Goal: Task Accomplishment & Management: Use online tool/utility

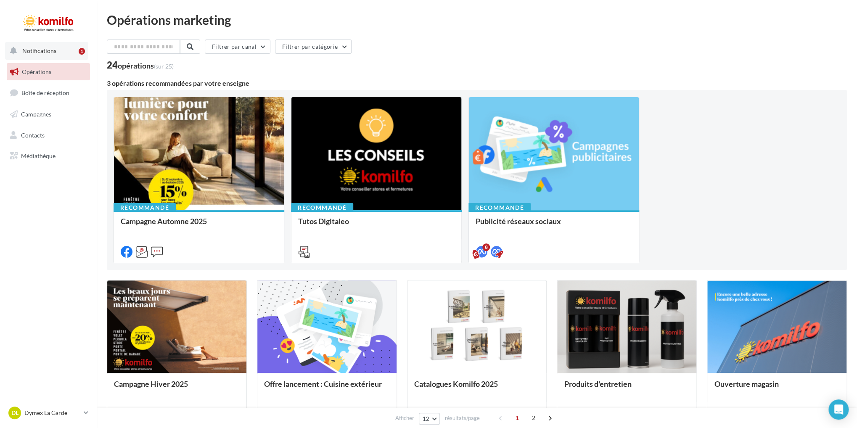
click at [53, 49] on span "Notifications" at bounding box center [39, 50] width 34 height 7
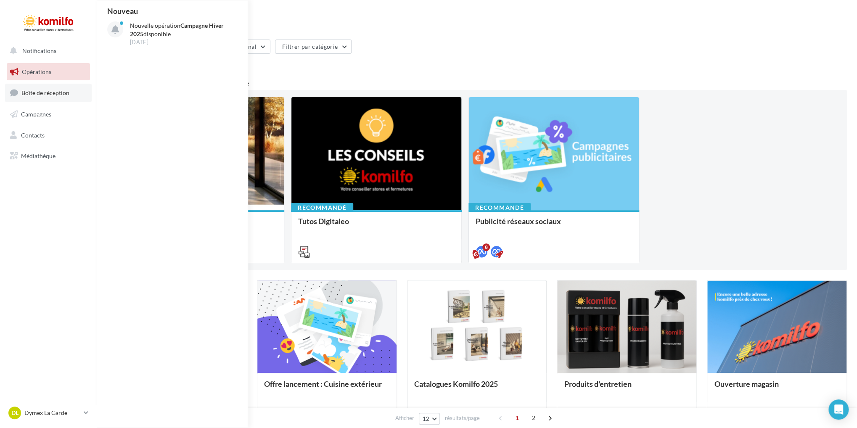
click at [40, 95] on span "Boîte de réception" at bounding box center [45, 92] width 48 height 7
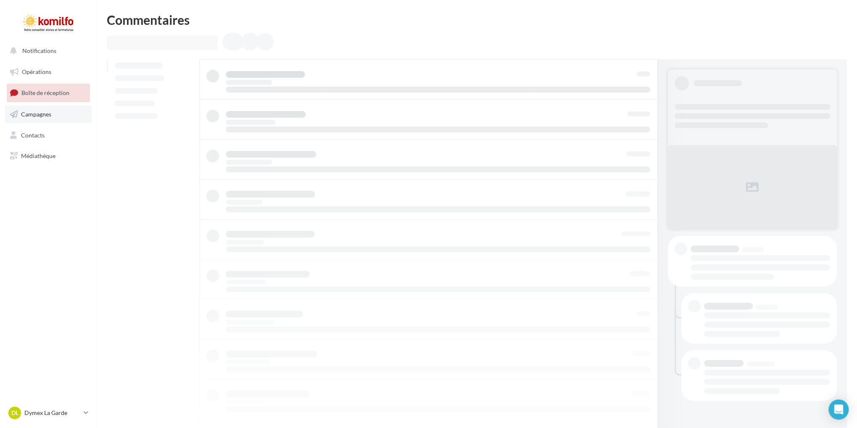
click at [42, 111] on span "Campagnes" at bounding box center [36, 114] width 30 height 7
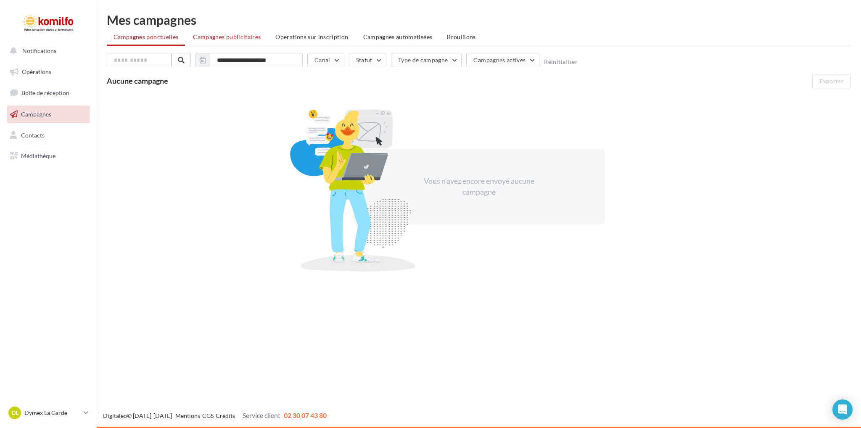
click at [239, 39] on span "Campagnes publicitaires" at bounding box center [227, 36] width 68 height 7
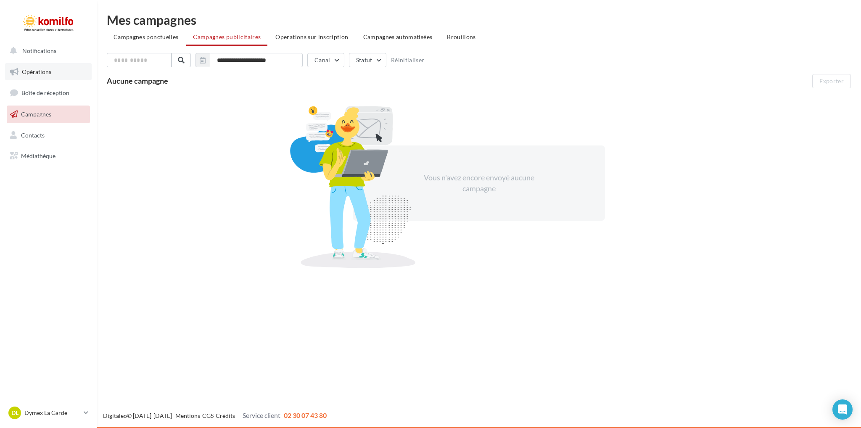
click at [36, 69] on span "Opérations" at bounding box center [36, 71] width 29 height 7
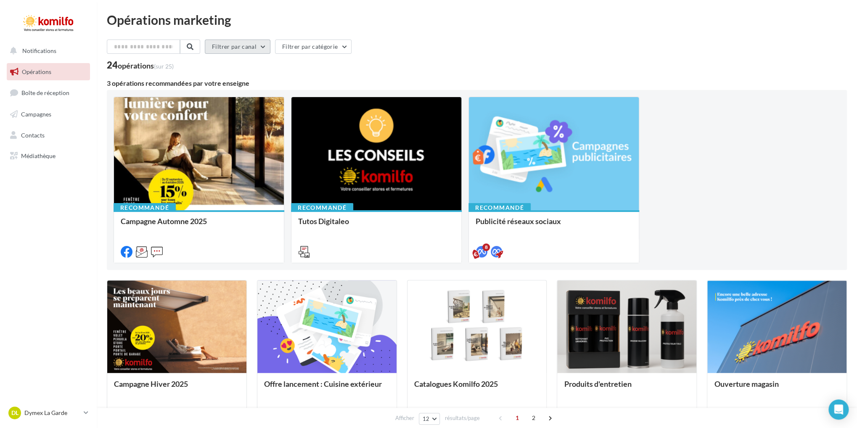
click at [243, 46] on button "Filtrer par canal" at bounding box center [238, 47] width 66 height 14
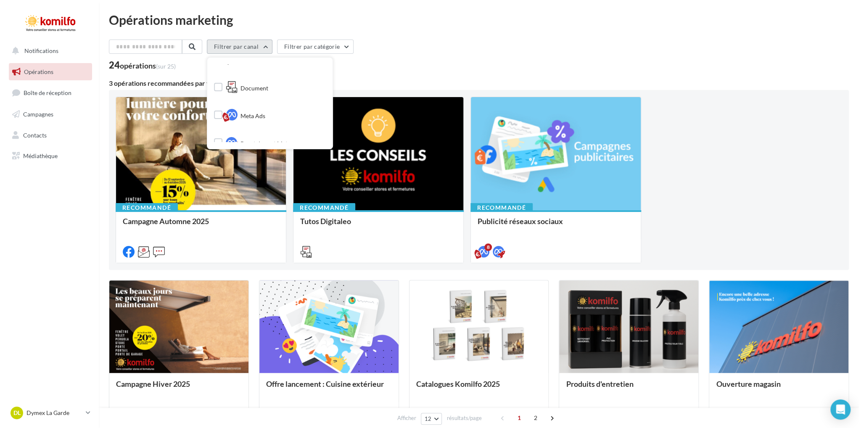
scroll to position [116, 0]
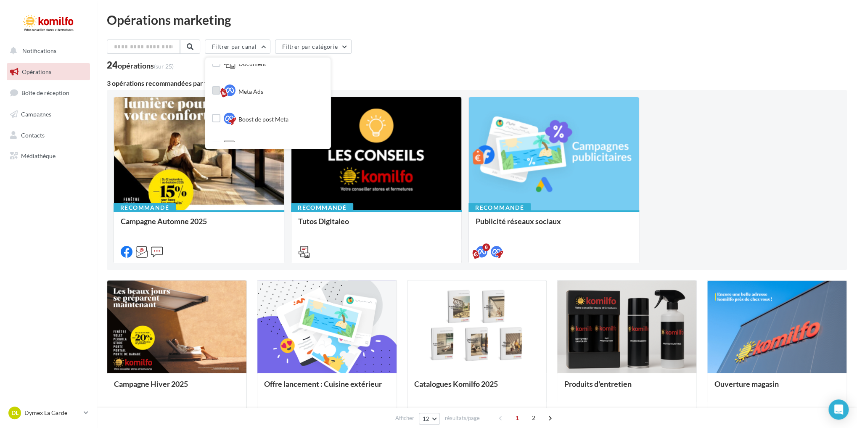
click at [263, 91] on span "Meta Ads" at bounding box center [250, 91] width 25 height 8
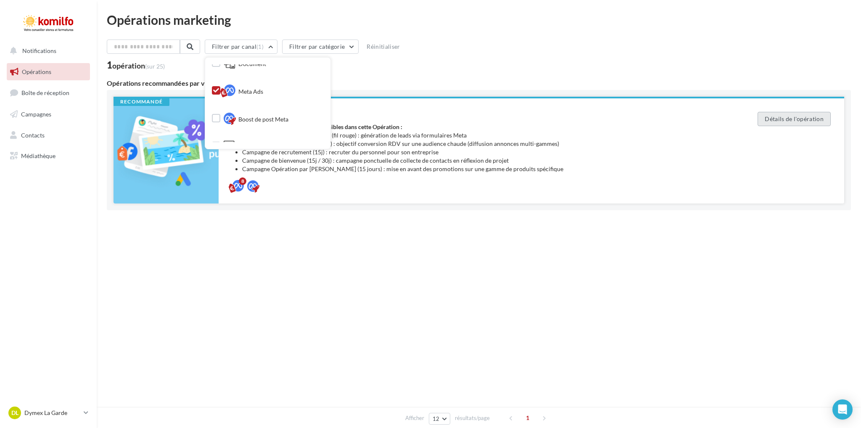
click at [805, 120] on button "Détails de l'opération" at bounding box center [793, 119] width 73 height 14
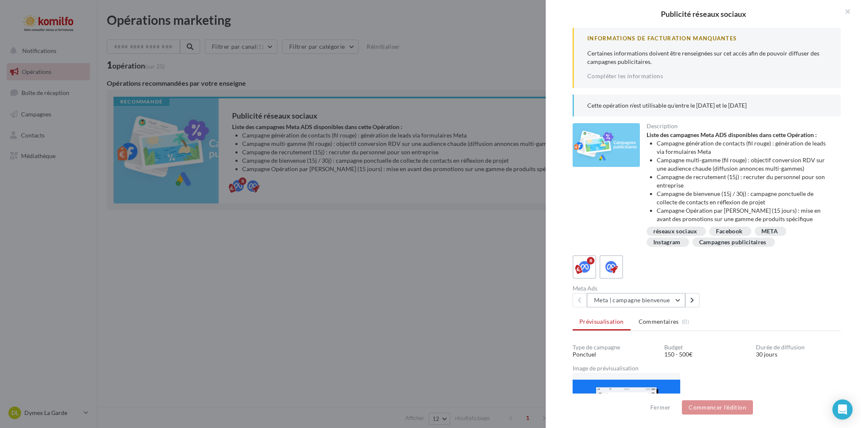
click at [678, 307] on button "Meta | campagne bienvenue" at bounding box center [636, 300] width 98 height 14
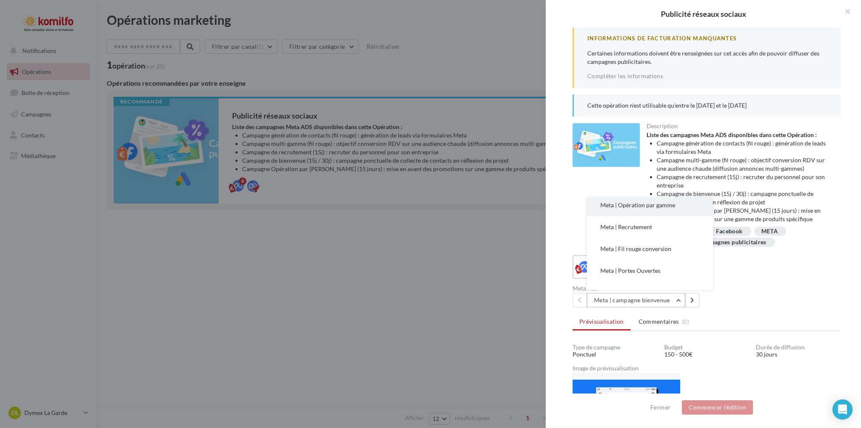
scroll to position [87, 0]
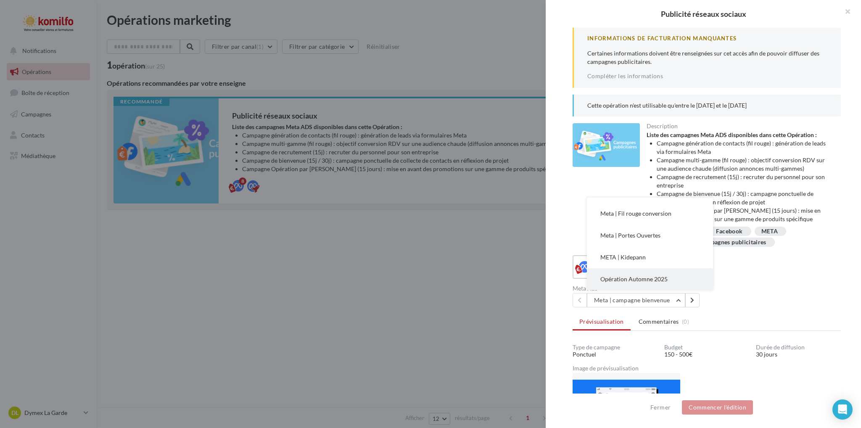
click at [633, 282] on span "Opération Automne 2025" at bounding box center [633, 278] width 67 height 7
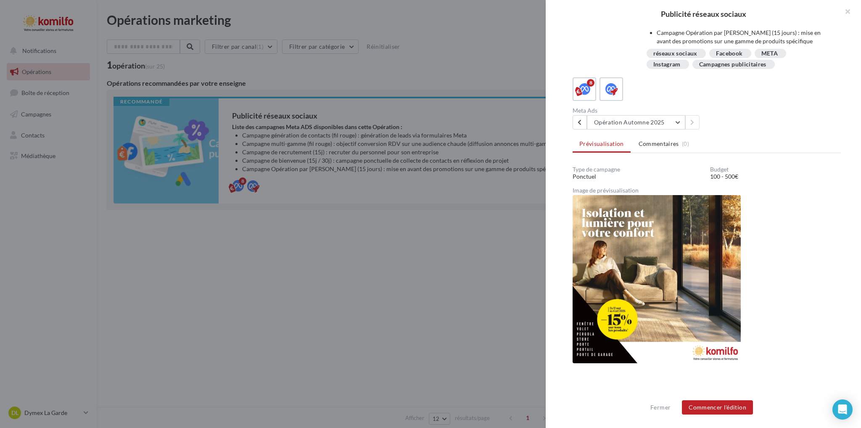
scroll to position [167, 0]
click at [724, 410] on button "Commencer l'édition" at bounding box center [717, 407] width 71 height 14
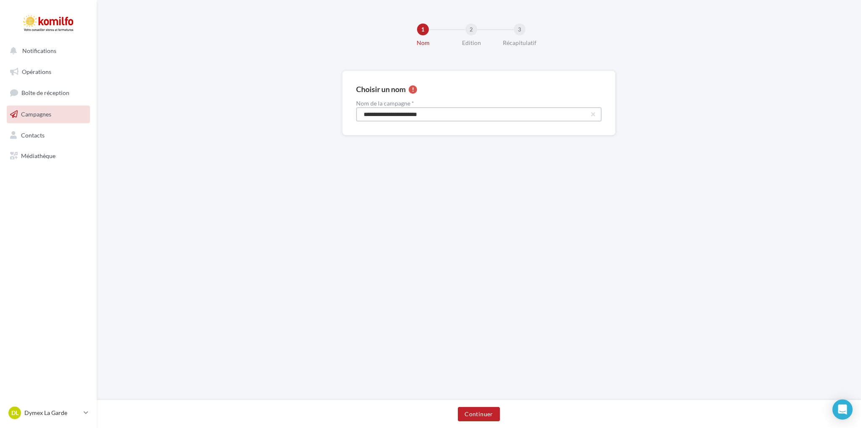
click at [478, 118] on input "**********" at bounding box center [478, 114] width 245 height 14
drag, startPoint x: 453, startPoint y: 115, endPoint x: 435, endPoint y: 116, distance: 17.7
click at [435, 116] on input "**********" at bounding box center [478, 114] width 245 height 14
click at [524, 114] on input "**********" at bounding box center [478, 114] width 245 height 14
type input "**********"
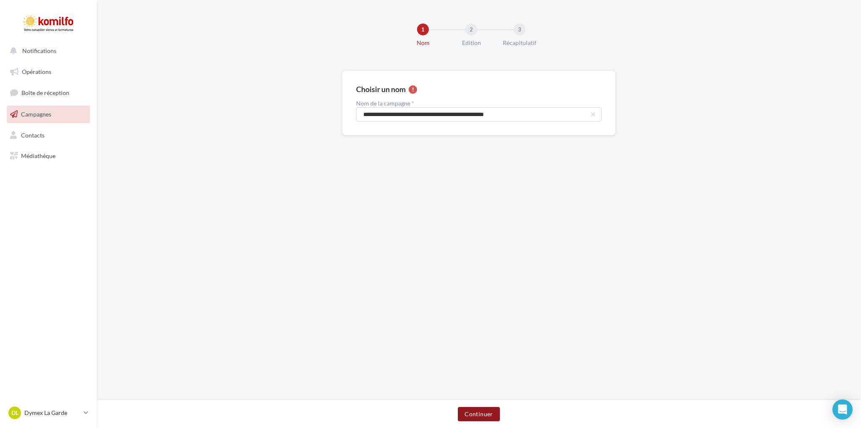
click at [478, 410] on button "Continuer" at bounding box center [479, 414] width 42 height 14
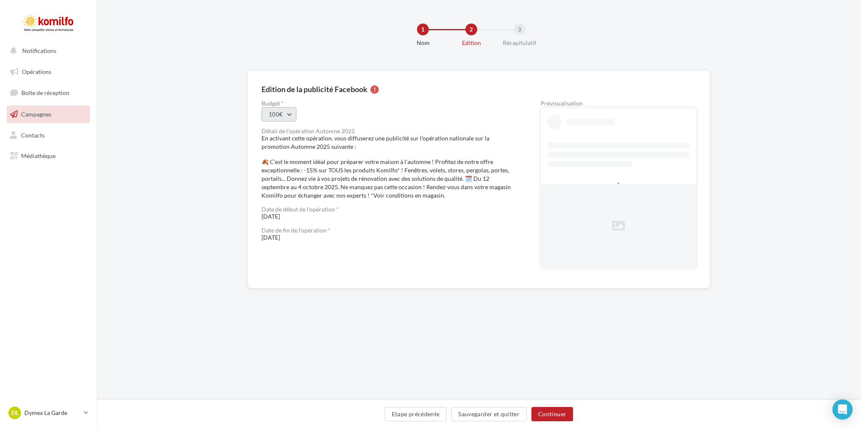
drag, startPoint x: 290, startPoint y: 111, endPoint x: 285, endPoint y: 110, distance: 4.9
click at [290, 111] on button "100€" at bounding box center [278, 114] width 35 height 14
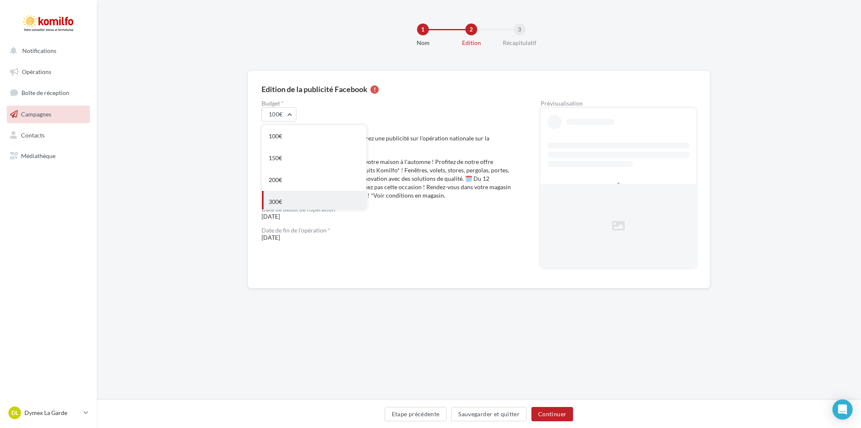
click at [282, 198] on div "300€" at bounding box center [314, 202] width 104 height 22
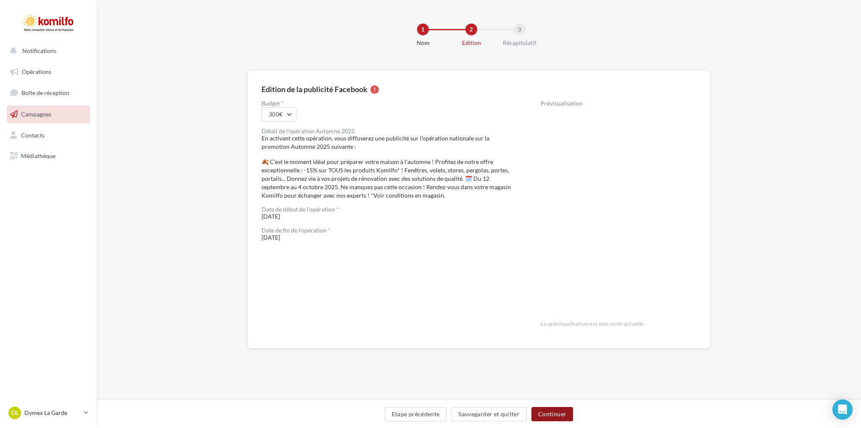
click at [560, 414] on button "Continuer" at bounding box center [552, 414] width 42 height 14
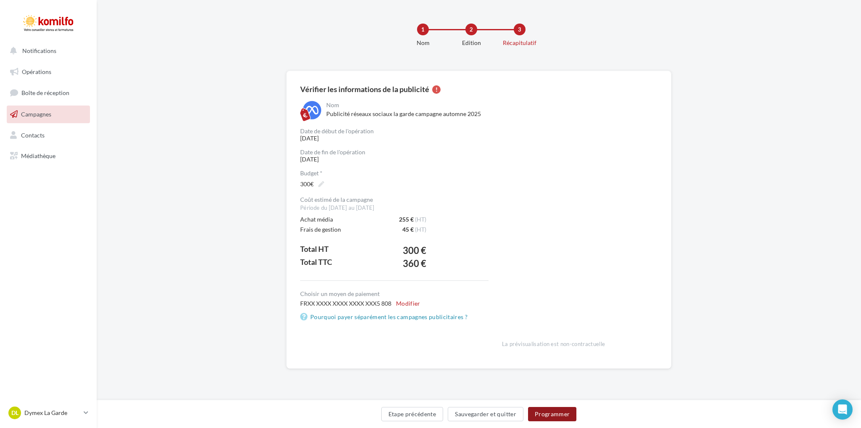
click at [559, 414] on button "Programmer" at bounding box center [552, 414] width 49 height 14
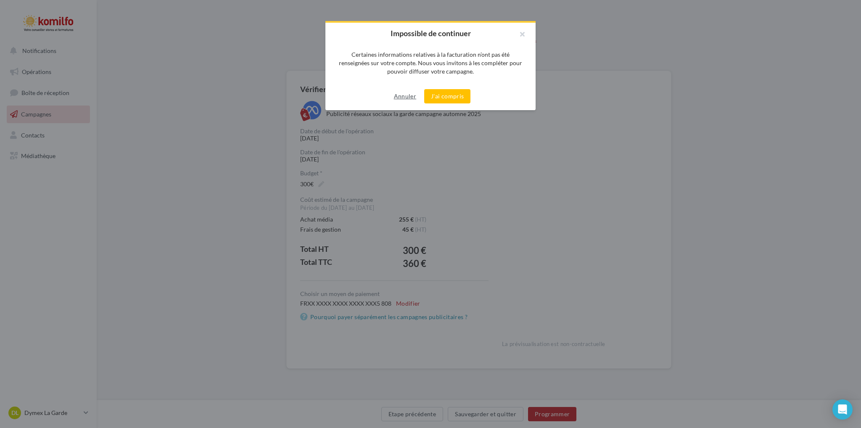
click at [401, 99] on button "Annuler" at bounding box center [404, 96] width 29 height 10
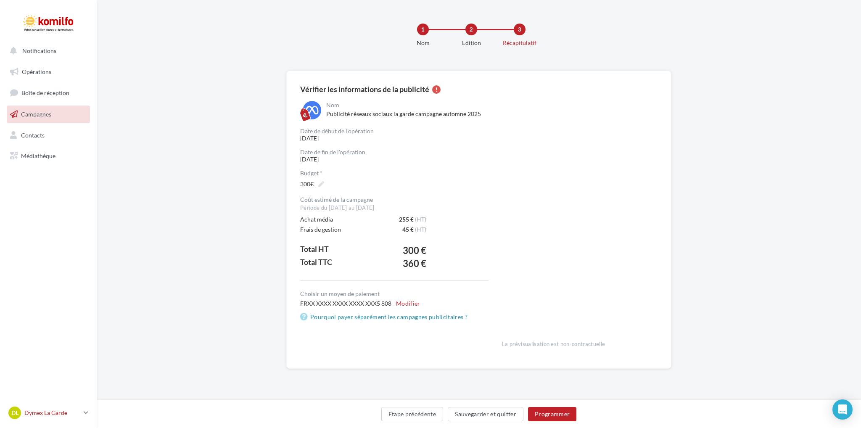
click at [75, 412] on p "Dymex La Garde" at bounding box center [52, 413] width 56 height 8
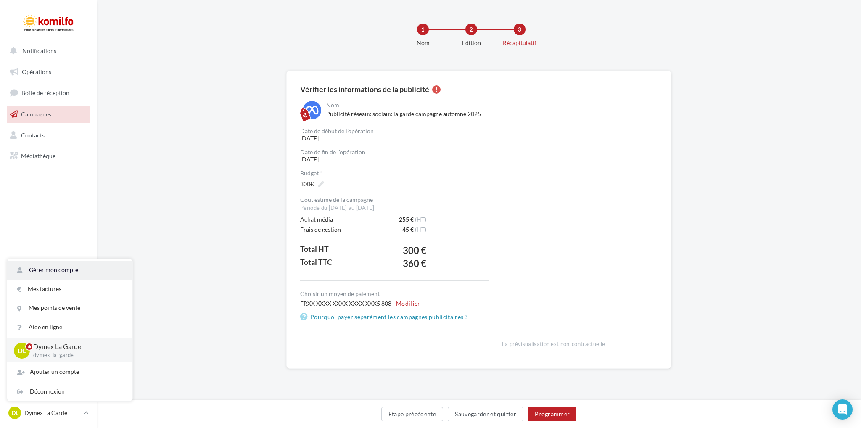
click at [52, 263] on link "Gérer mon compte" at bounding box center [69, 270] width 125 height 19
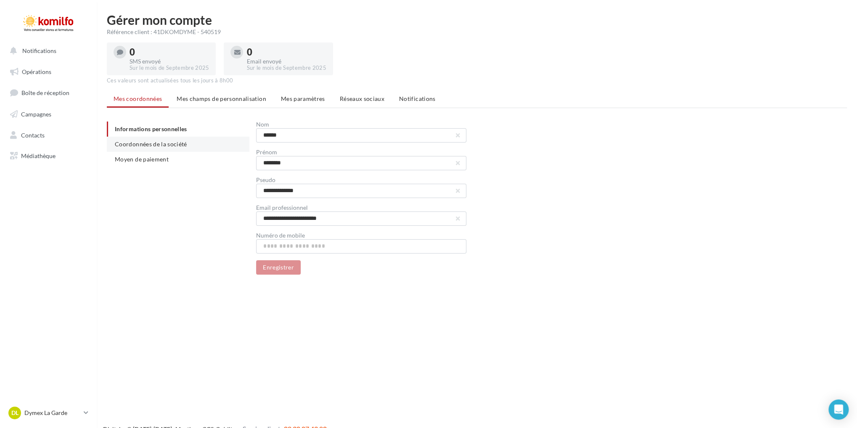
click at [142, 148] on span "Coordonnées de la société" at bounding box center [151, 143] width 72 height 7
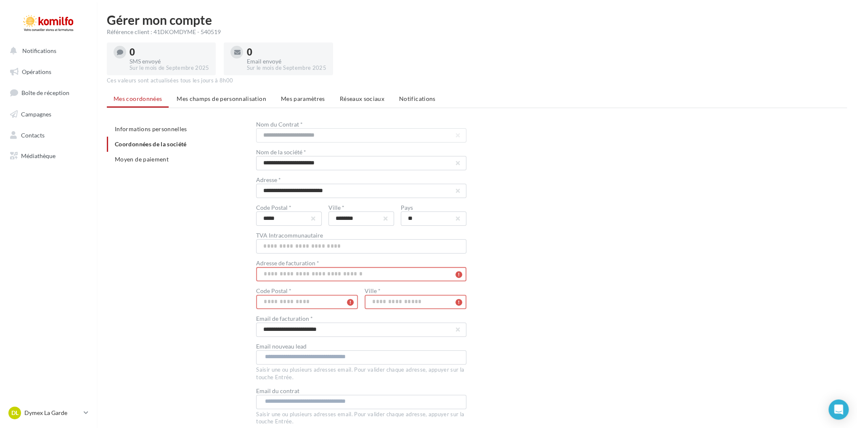
click at [312, 280] on input "text" at bounding box center [361, 274] width 210 height 14
type input "**********"
click at [301, 308] on input "text" at bounding box center [307, 302] width 102 height 14
type input "*"
type input "*****"
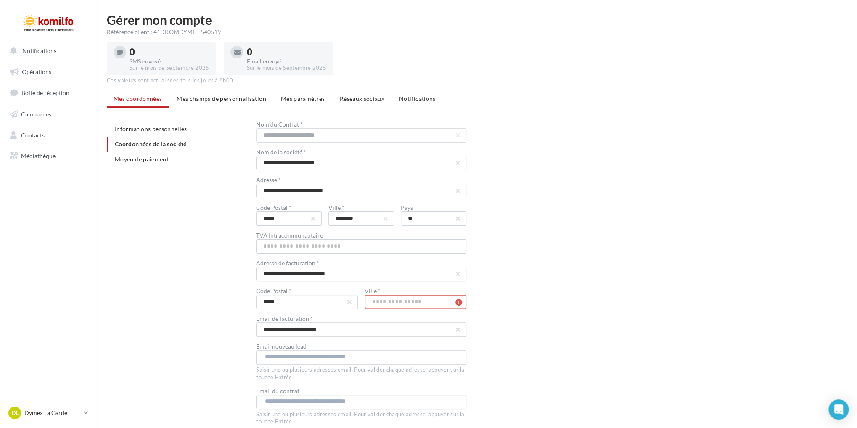
click at [401, 309] on input "text" at bounding box center [415, 302] width 102 height 14
type input "**********"
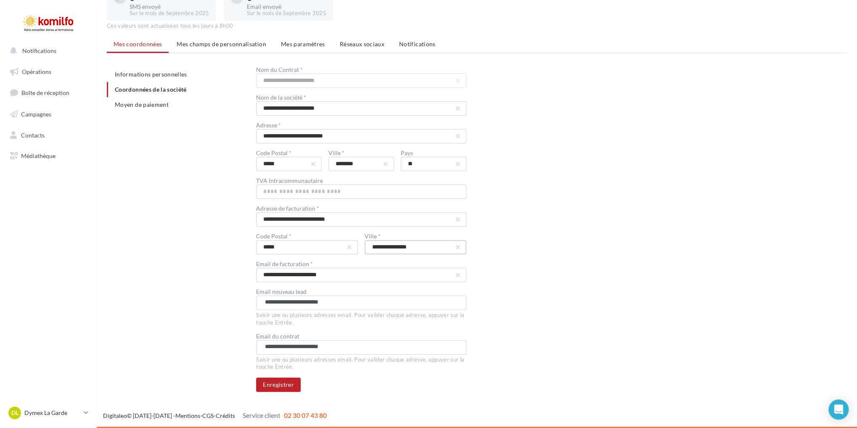
scroll to position [68, 0]
click at [292, 379] on button "Enregistrer" at bounding box center [278, 384] width 45 height 14
click at [45, 72] on span "Opérations" at bounding box center [36, 71] width 29 height 7
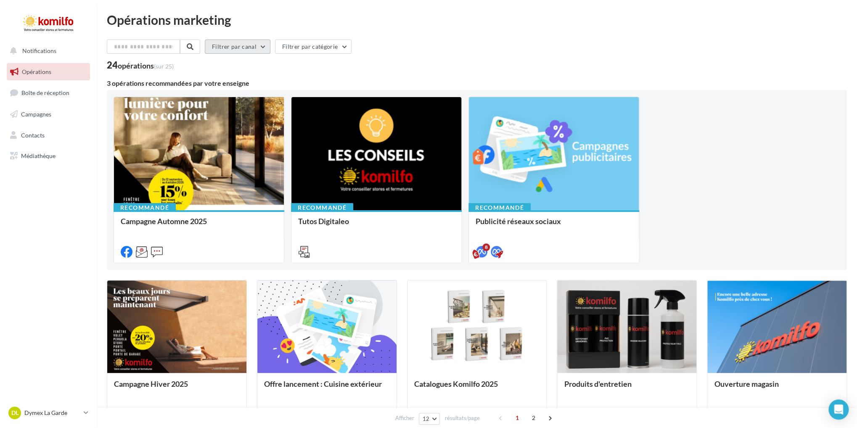
click at [256, 45] on button "Filtrer par canal" at bounding box center [238, 47] width 66 height 14
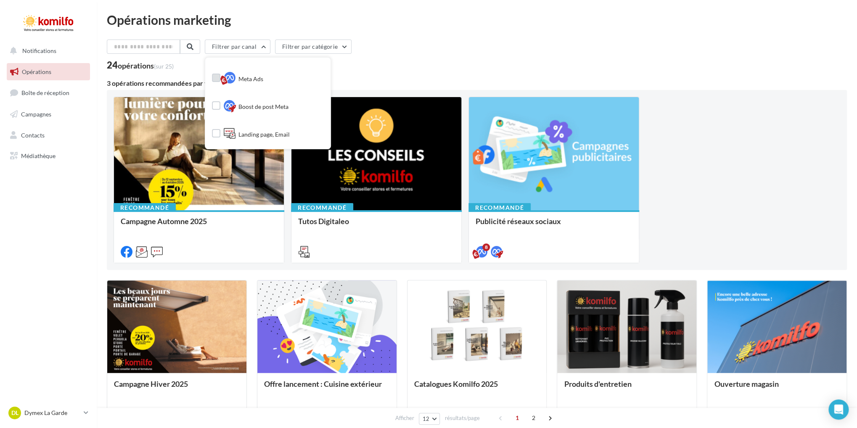
click at [262, 76] on span "Meta Ads" at bounding box center [250, 79] width 25 height 8
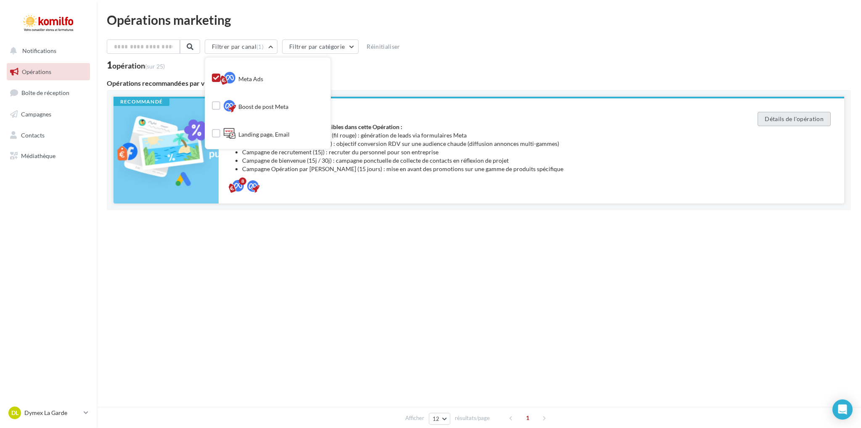
click at [800, 117] on button "Détails de l'opération" at bounding box center [793, 119] width 73 height 14
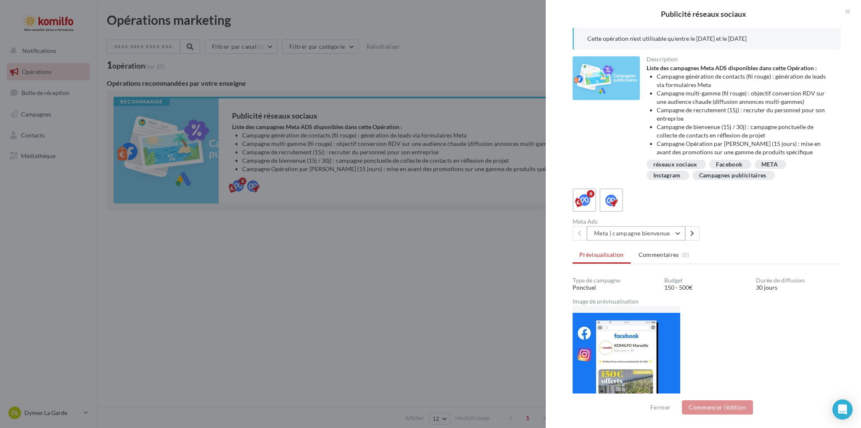
click at [632, 240] on button "Meta | campagne bienvenue" at bounding box center [636, 233] width 98 height 14
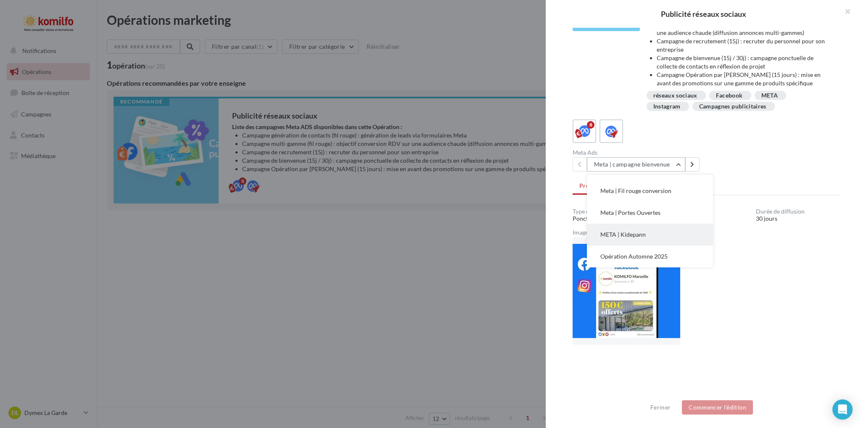
scroll to position [128, 0]
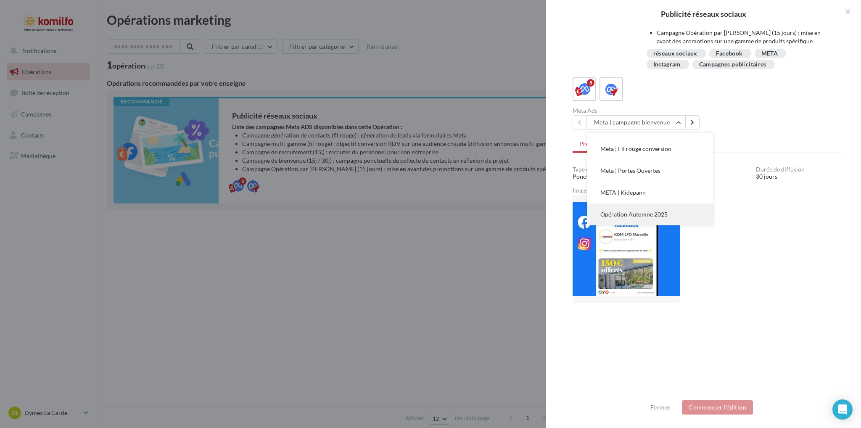
click at [680, 214] on button "Opération Automne 2025" at bounding box center [650, 214] width 126 height 22
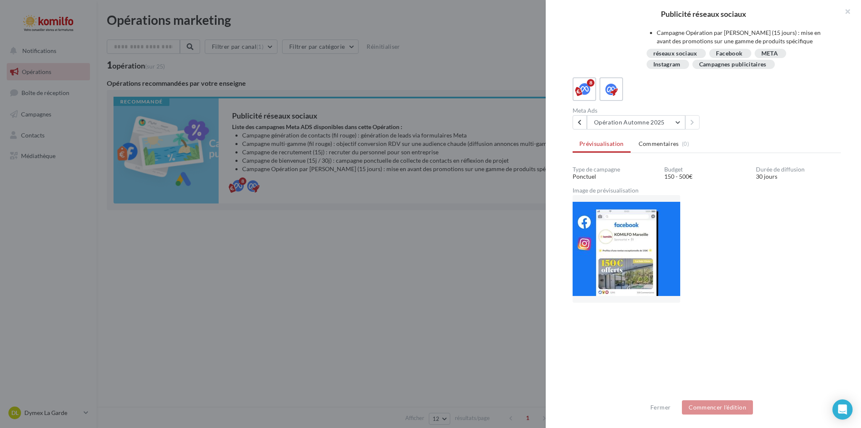
scroll to position [98, 0]
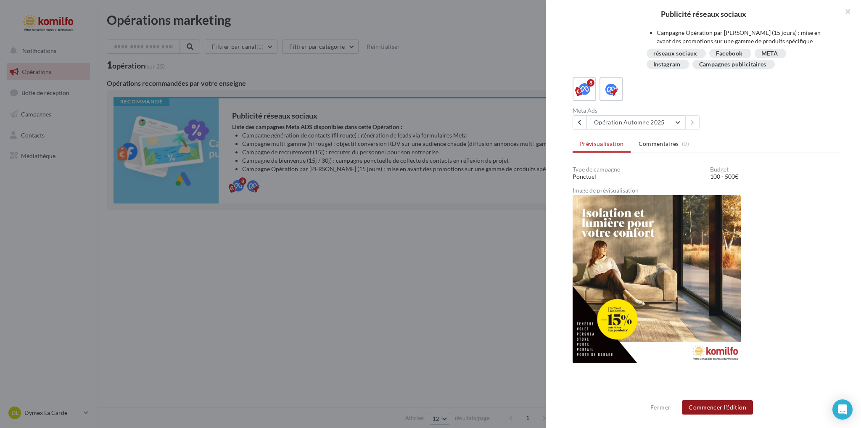
drag, startPoint x: 733, startPoint y: 406, endPoint x: 746, endPoint y: 395, distance: 17.0
click at [733, 406] on button "Commencer l'édition" at bounding box center [717, 407] width 71 height 14
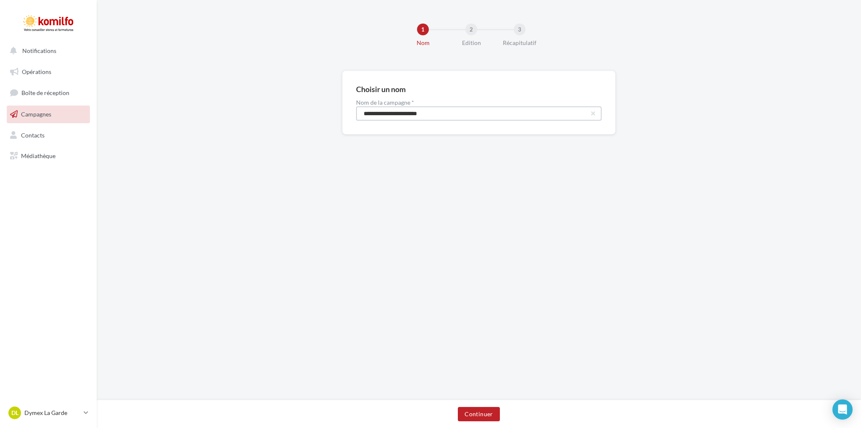
click at [458, 118] on input "**********" at bounding box center [478, 113] width 245 height 14
type input "**********"
click at [480, 411] on button "Continuer" at bounding box center [479, 414] width 42 height 14
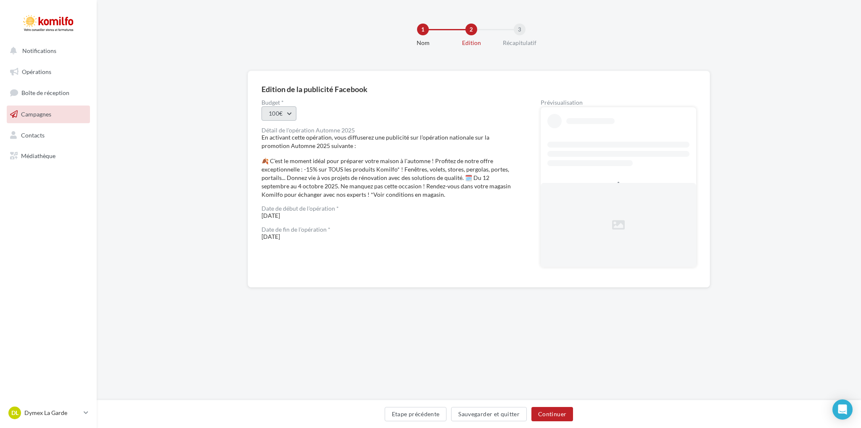
click at [292, 112] on button "100€" at bounding box center [278, 113] width 35 height 14
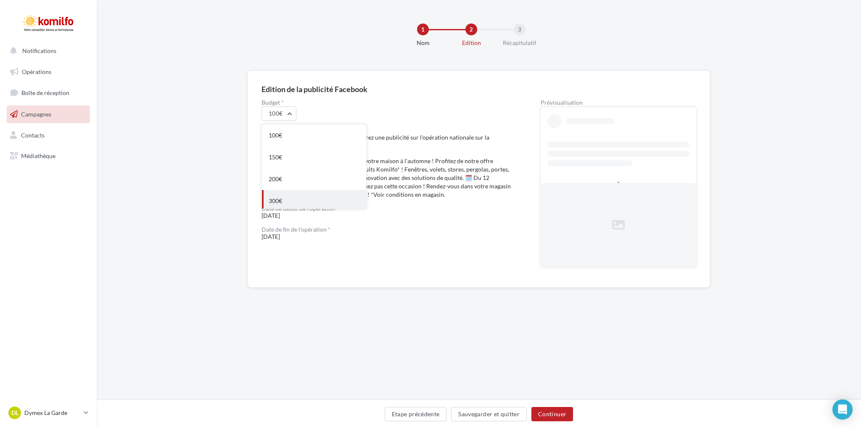
click at [288, 200] on div "300€" at bounding box center [314, 201] width 104 height 22
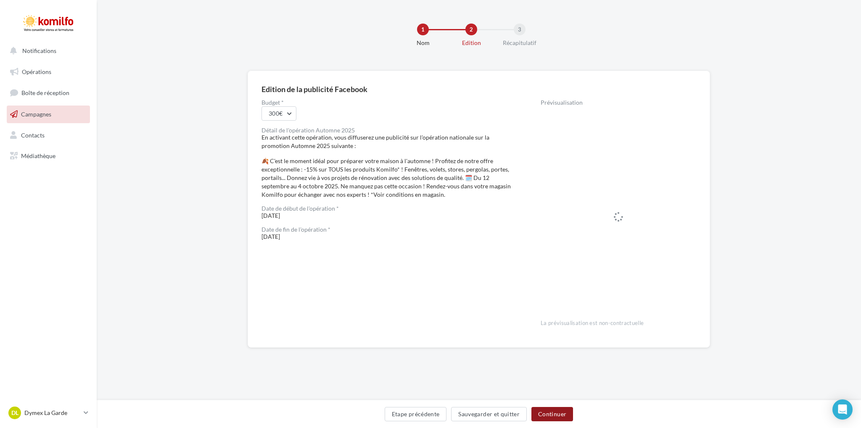
click at [557, 415] on button "Continuer" at bounding box center [552, 414] width 42 height 14
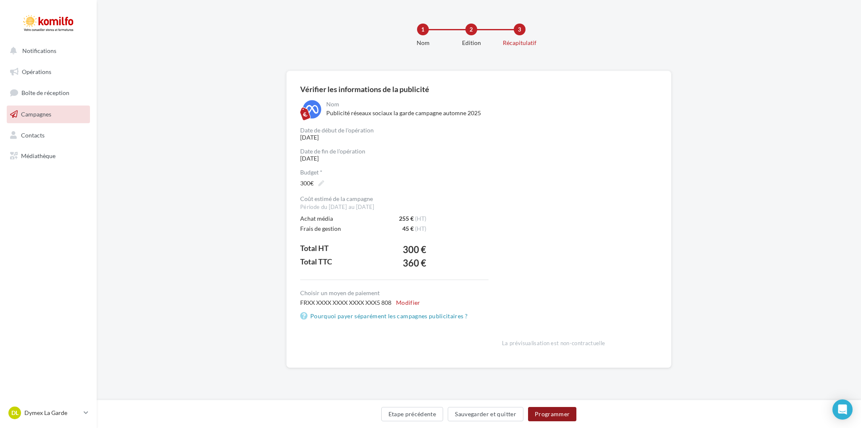
click at [556, 413] on button "Programmer" at bounding box center [552, 414] width 49 height 14
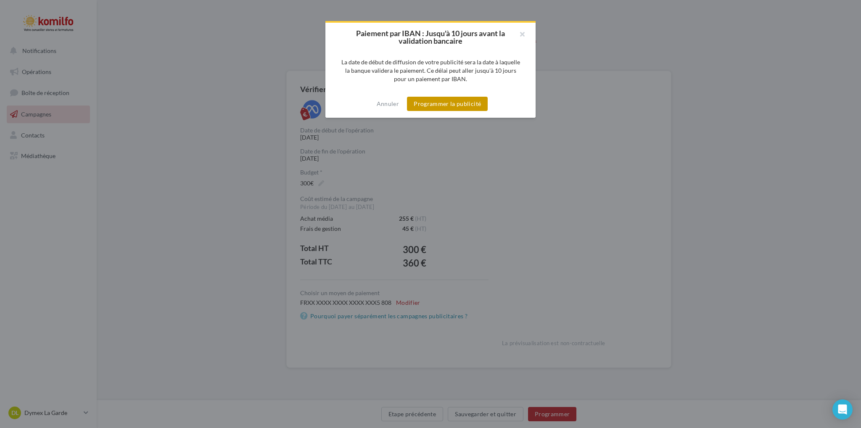
click at [439, 103] on button "Programmer la publicité" at bounding box center [447, 104] width 81 height 14
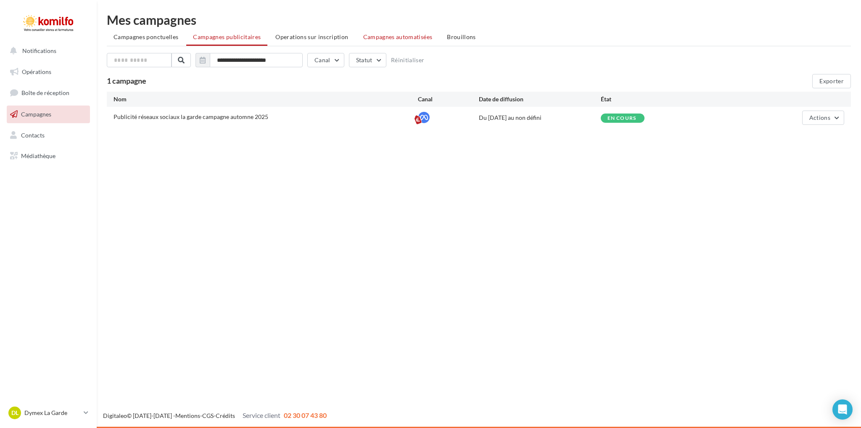
click at [390, 37] on span "Campagnes automatisées" at bounding box center [397, 36] width 69 height 7
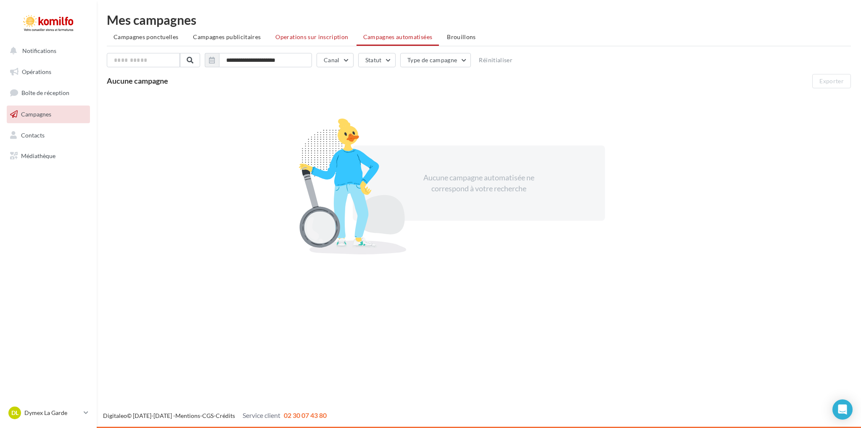
click at [330, 37] on span "Operations sur inscription" at bounding box center [311, 36] width 73 height 7
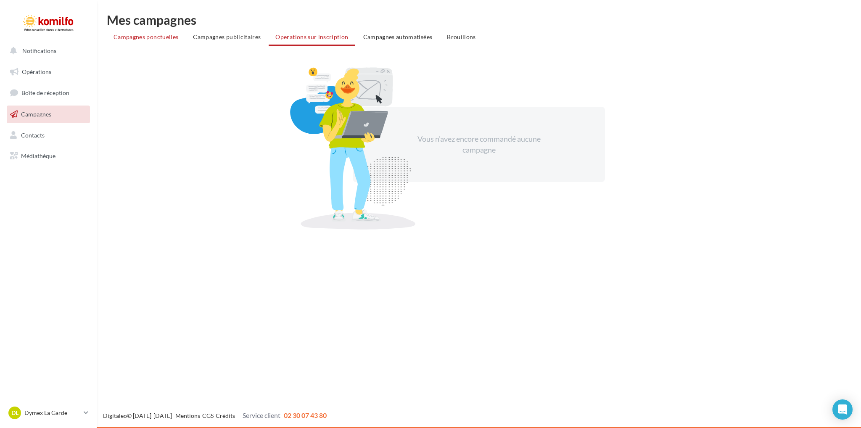
click at [127, 40] on span "Campagnes ponctuelles" at bounding box center [145, 36] width 65 height 7
